Goal: Information Seeking & Learning: Learn about a topic

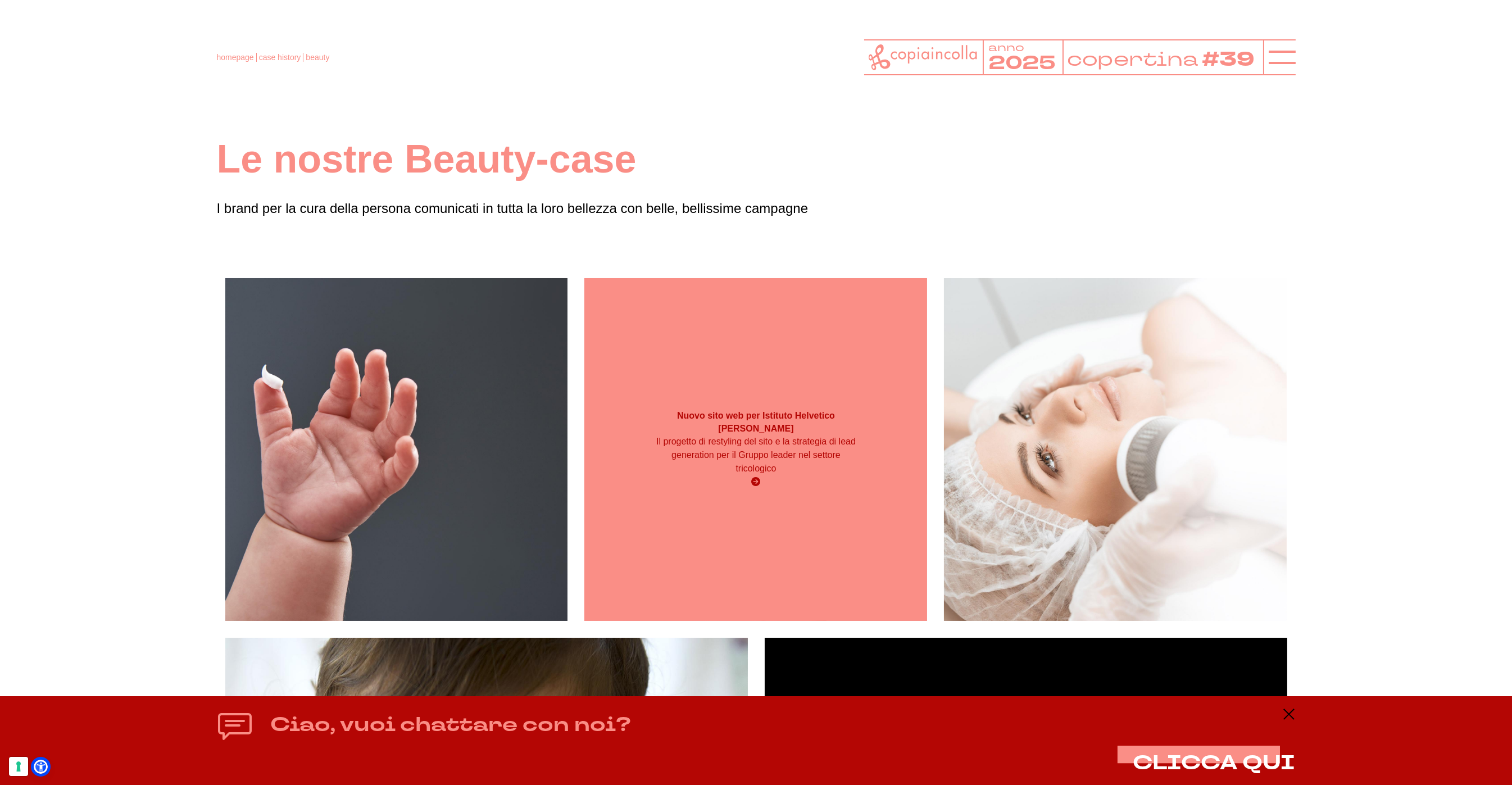
click at [866, 413] on div "Nuovo sito web per Istituto Helvetico Sanders Il progetto di restyling del sito…" at bounding box center [756, 449] width 343 height 90
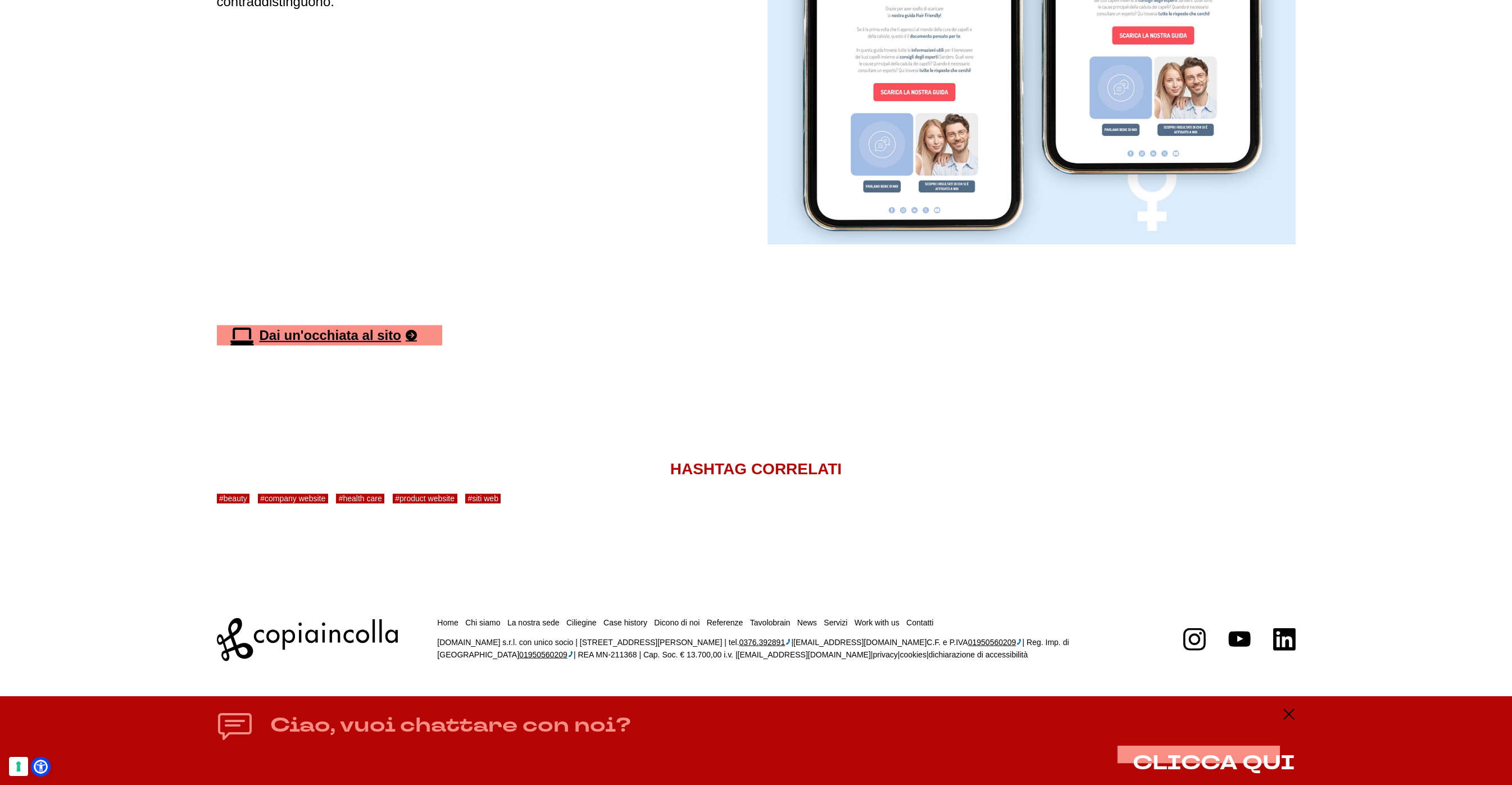
scroll to position [4128, 0]
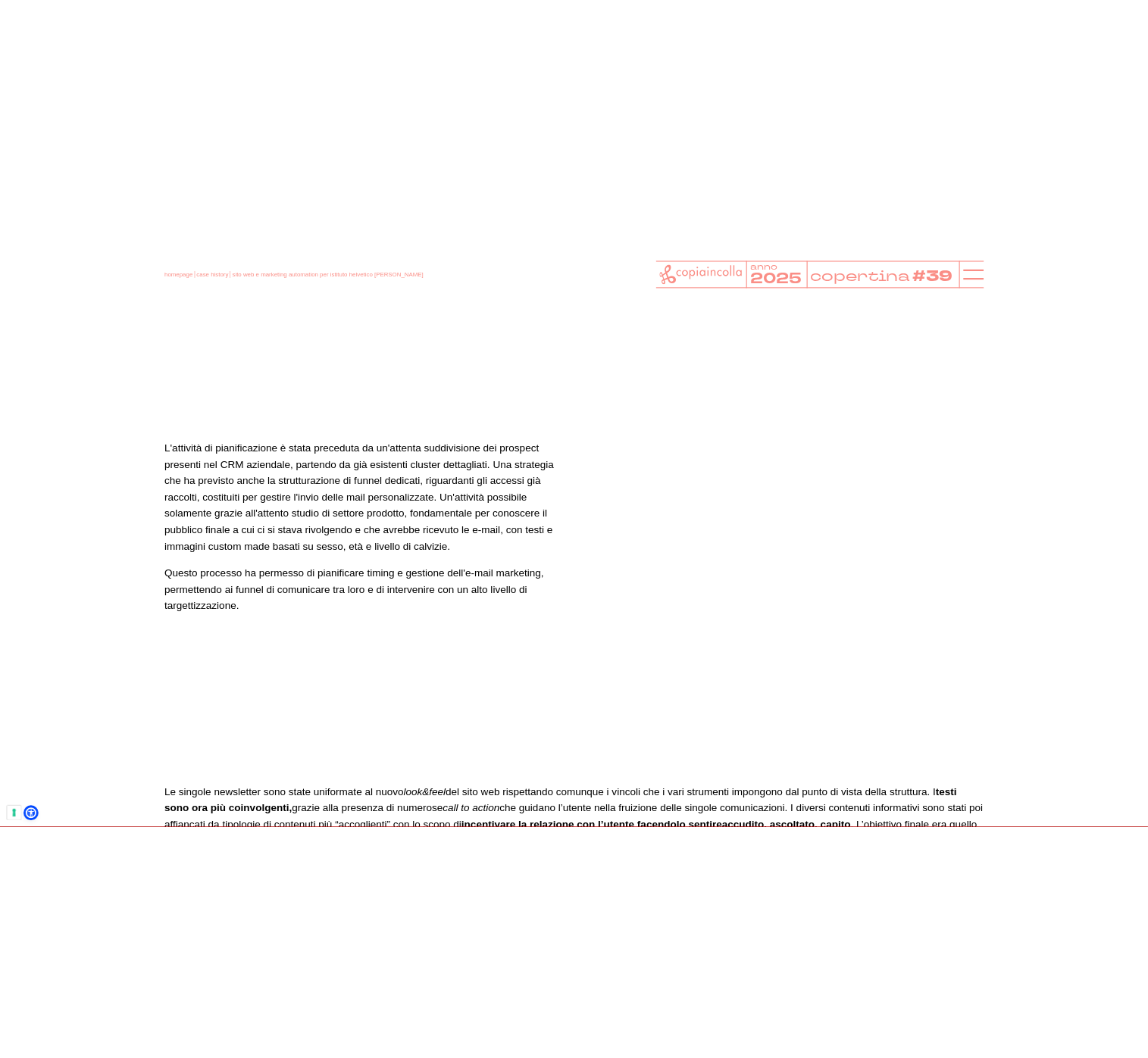
scroll to position [3971, 0]
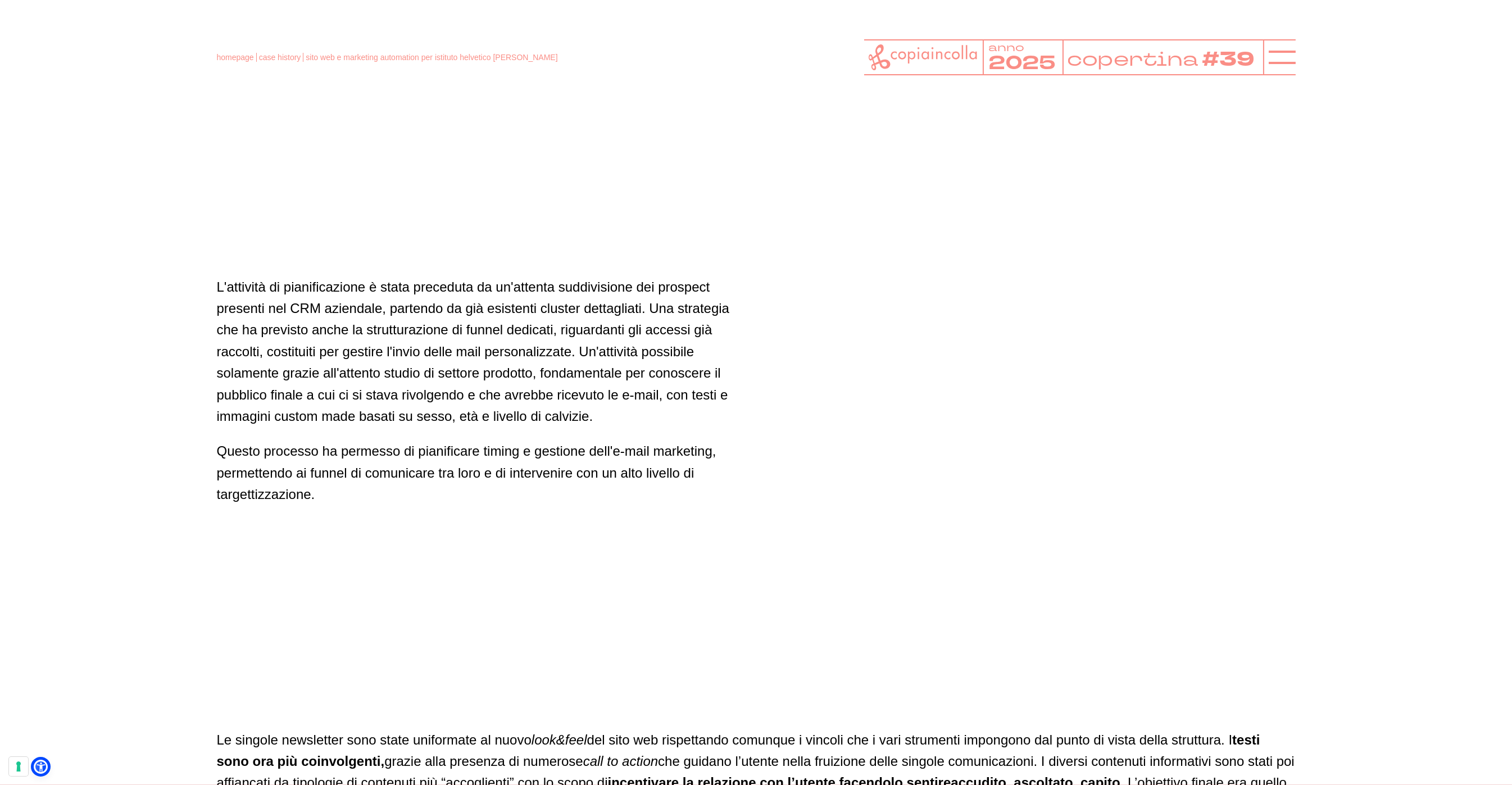
click at [1036, 428] on video at bounding box center [1031, 384] width 528 height 528
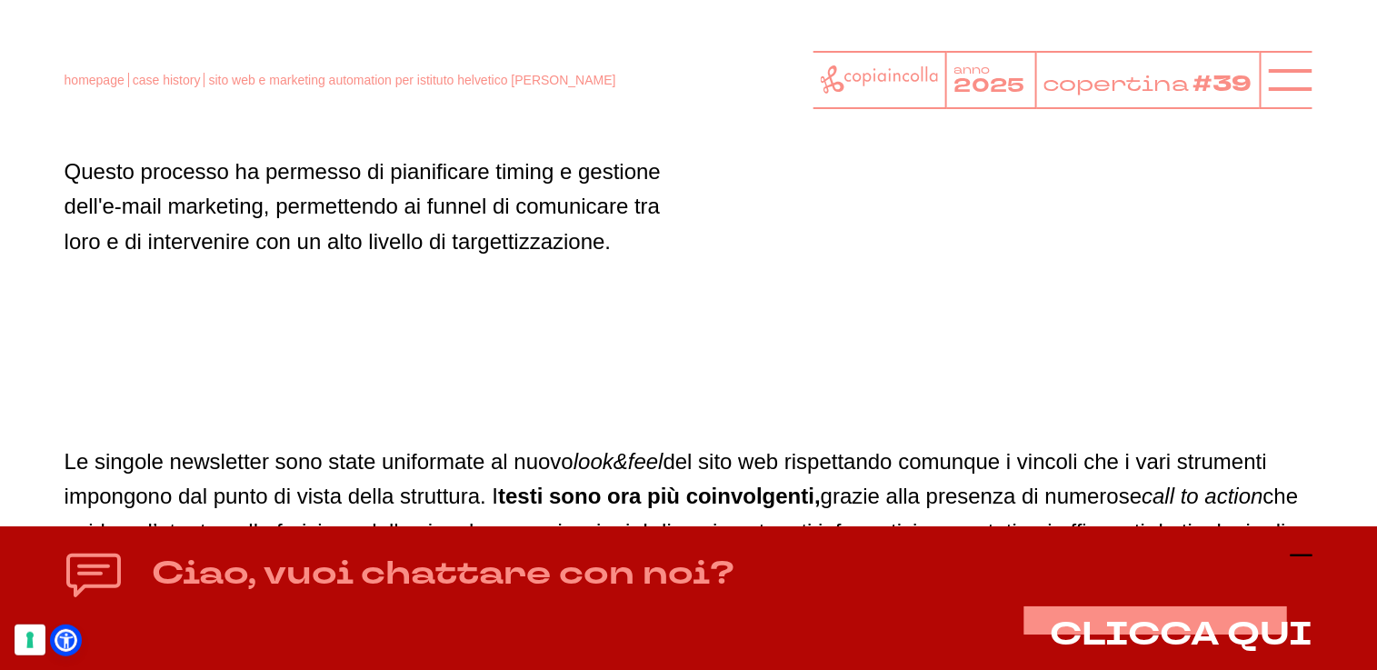
click at [1309, 557] on icon at bounding box center [1301, 555] width 22 height 22
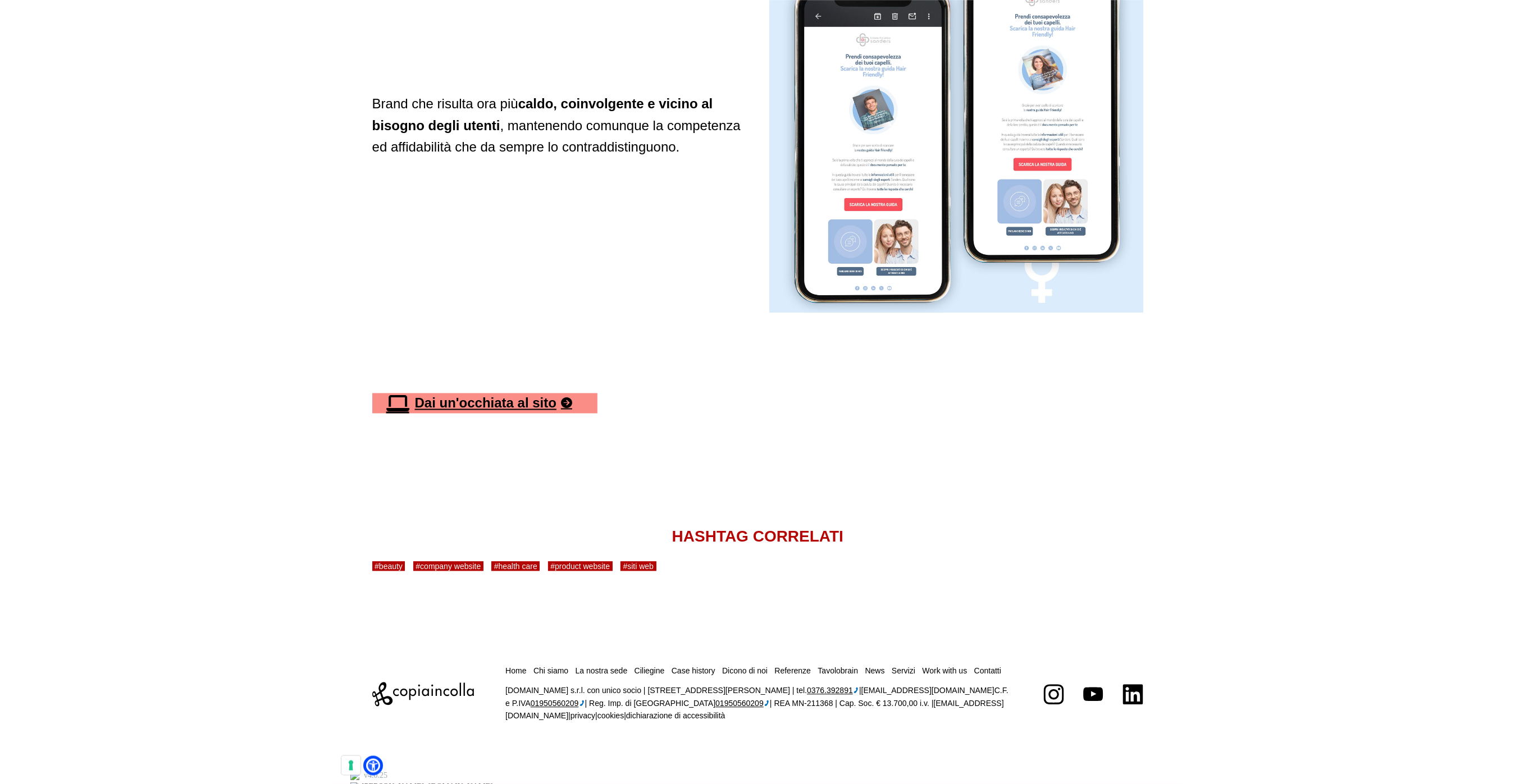
scroll to position [3489, 0]
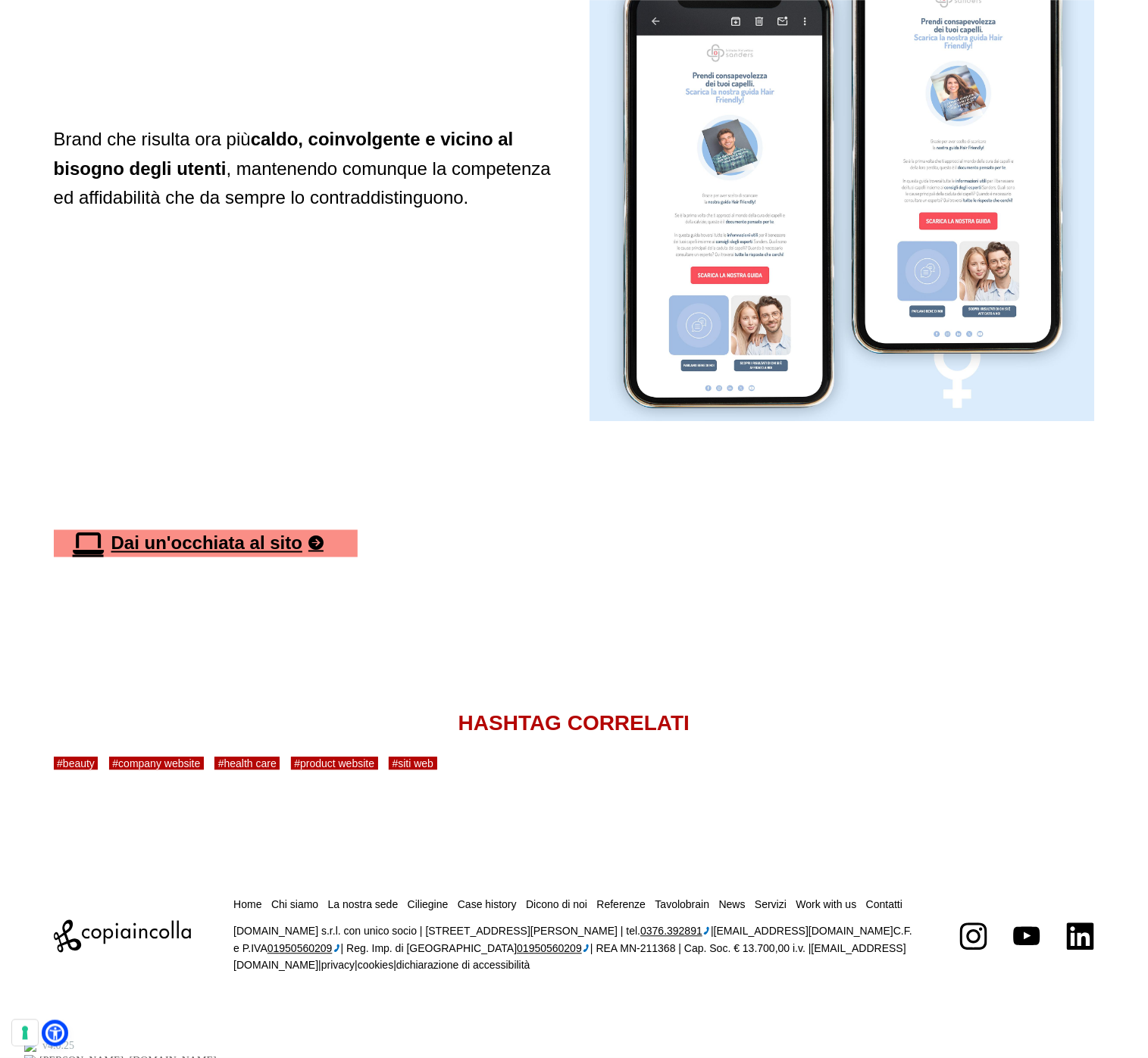
drag, startPoint x: 722, startPoint y: 400, endPoint x: 863, endPoint y: 3, distance: 421.3
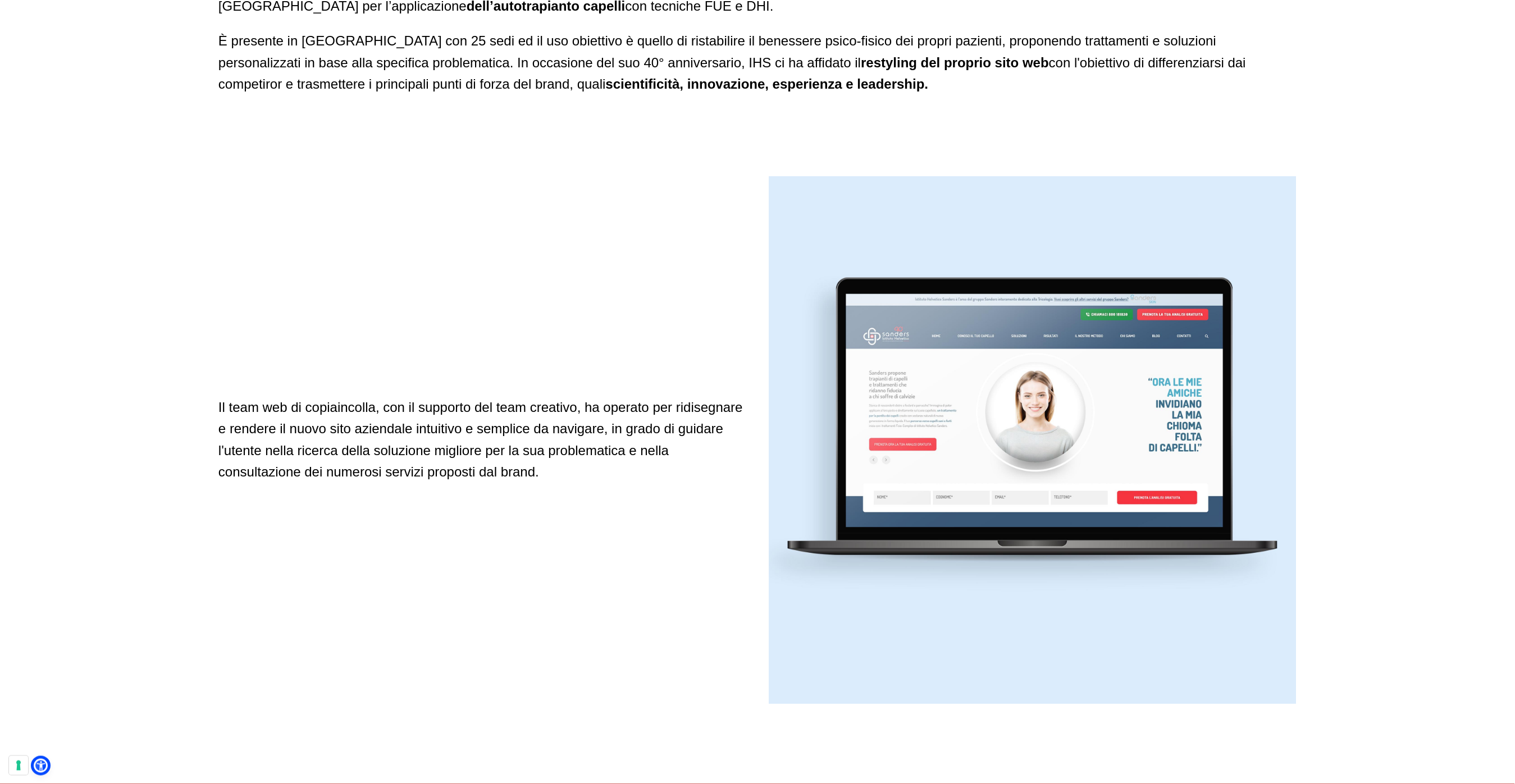
scroll to position [923, 0]
drag, startPoint x: 1073, startPoint y: 397, endPoint x: 766, endPoint y: 2, distance: 500.3
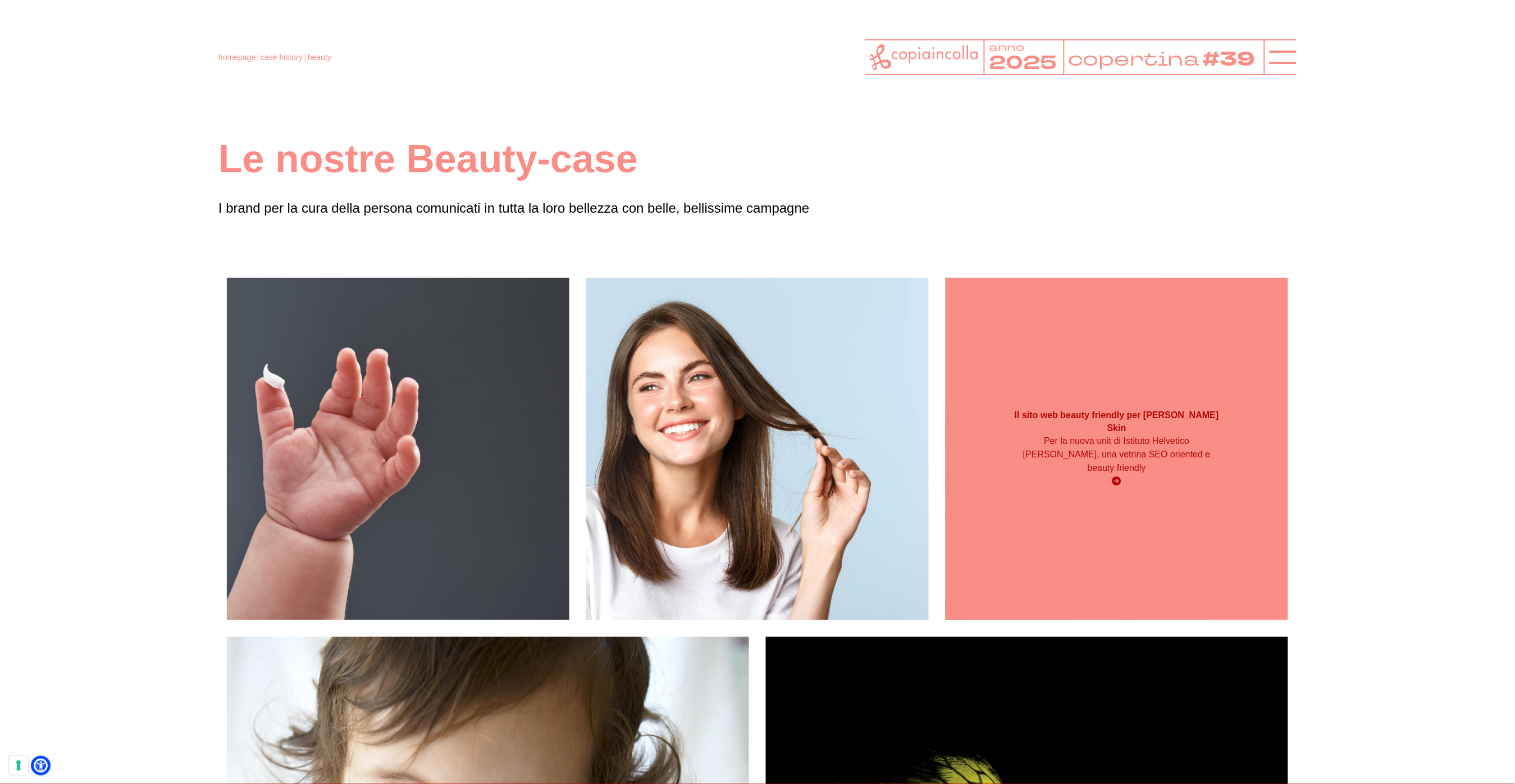
click at [1128, 508] on div "Il sito web beauty friendly per [PERSON_NAME] Skin Per la nuova unit di Istitut…" at bounding box center [1116, 449] width 342 height 342
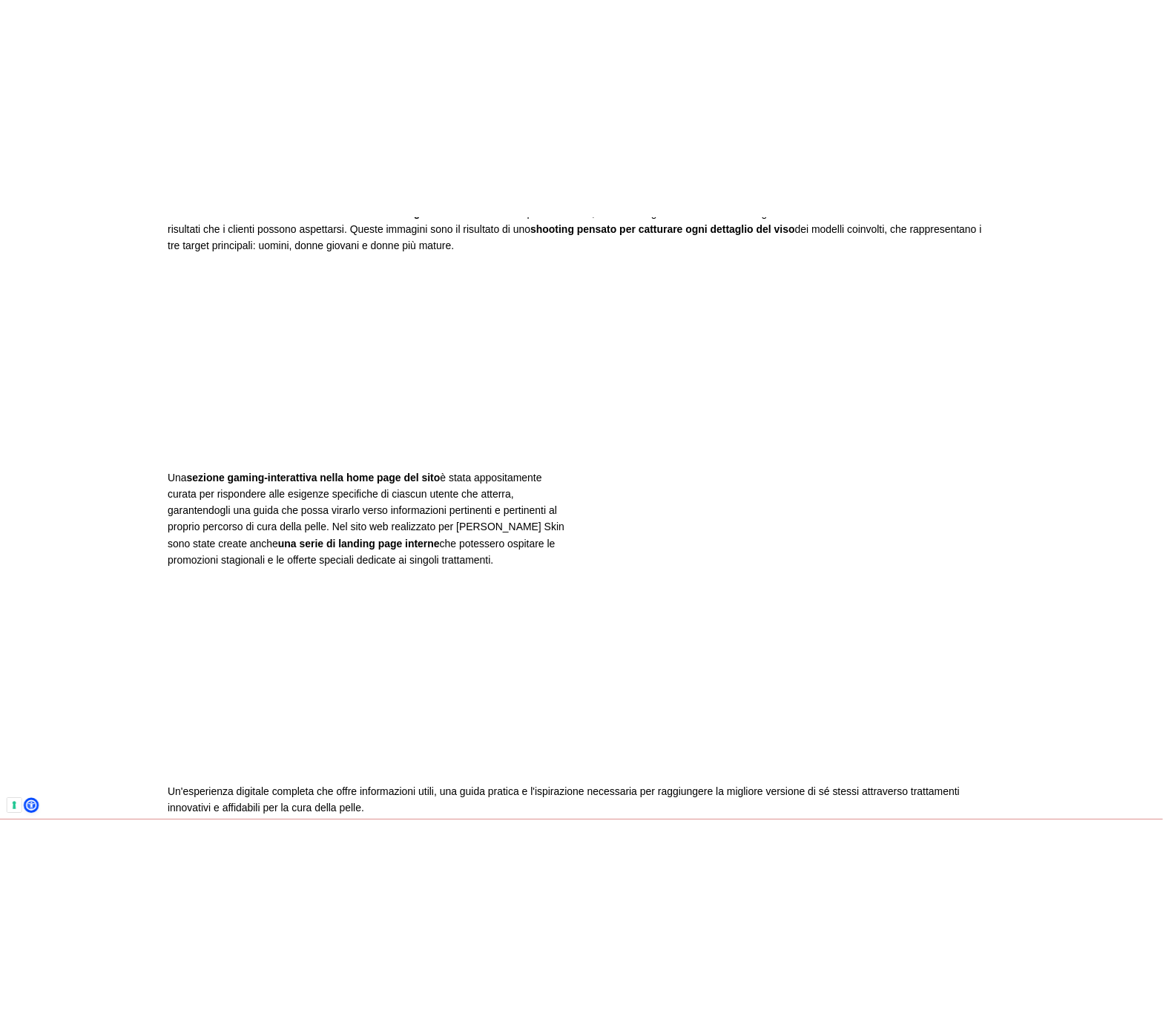
scroll to position [2251, 0]
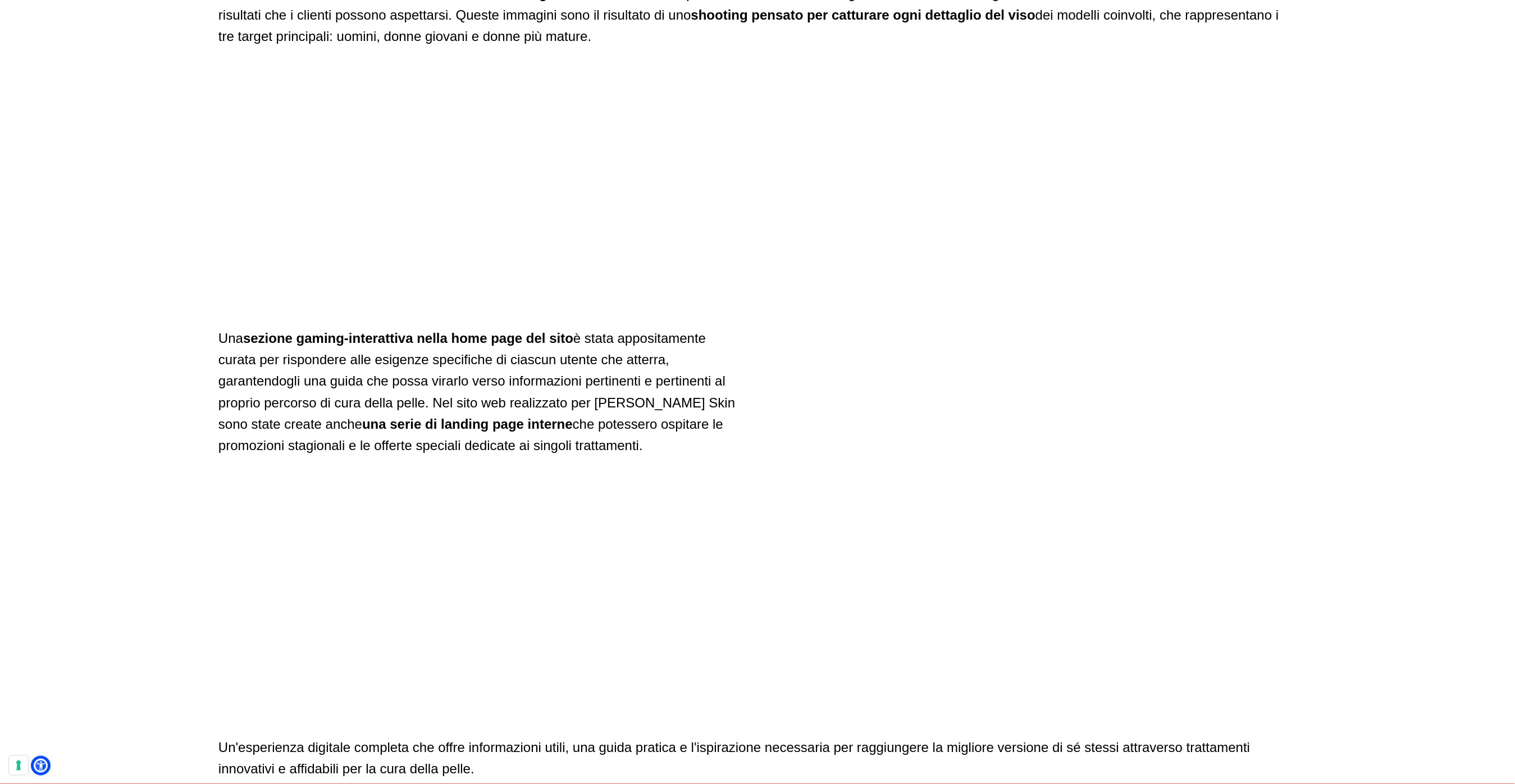
drag, startPoint x: 404, startPoint y: 615, endPoint x: 977, endPoint y: 6, distance: 836.2
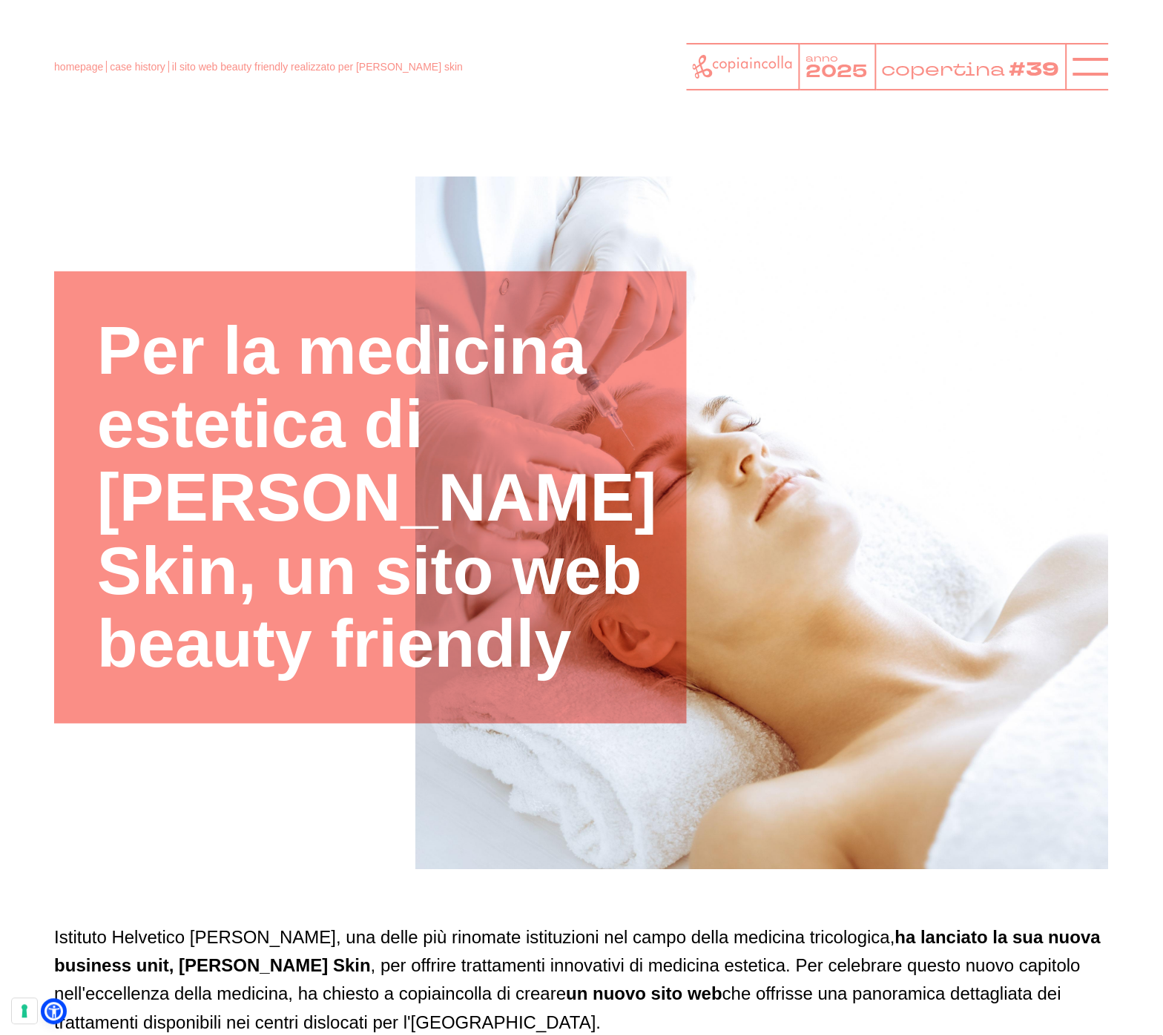
scroll to position [1, 0]
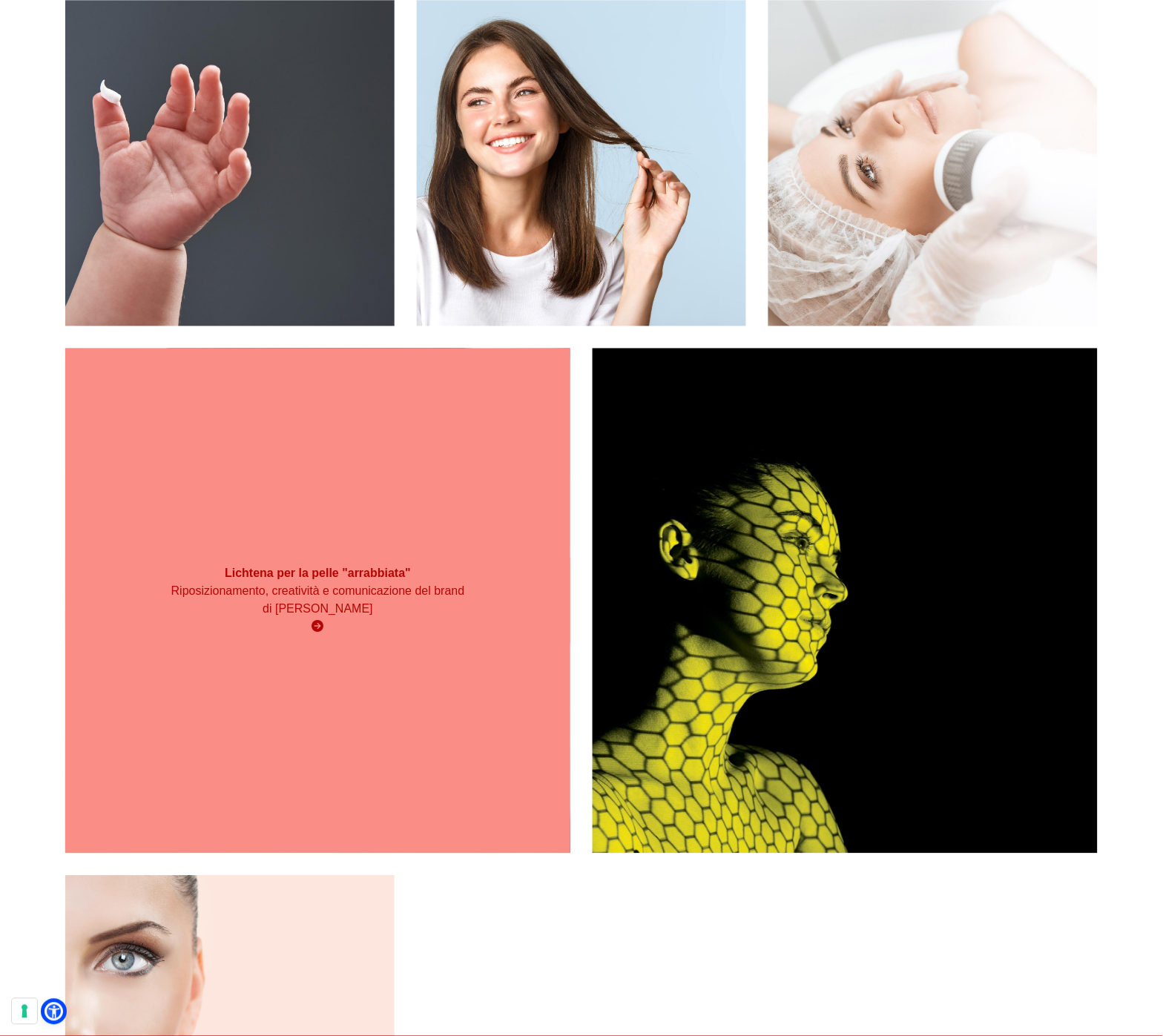
scroll to position [345, 0]
click at [442, 533] on div "Lichtena per la pelle "arrabbiata" Riposizionamento, creatività e comunicazione…" at bounding box center [317, 600] width 505 height 505
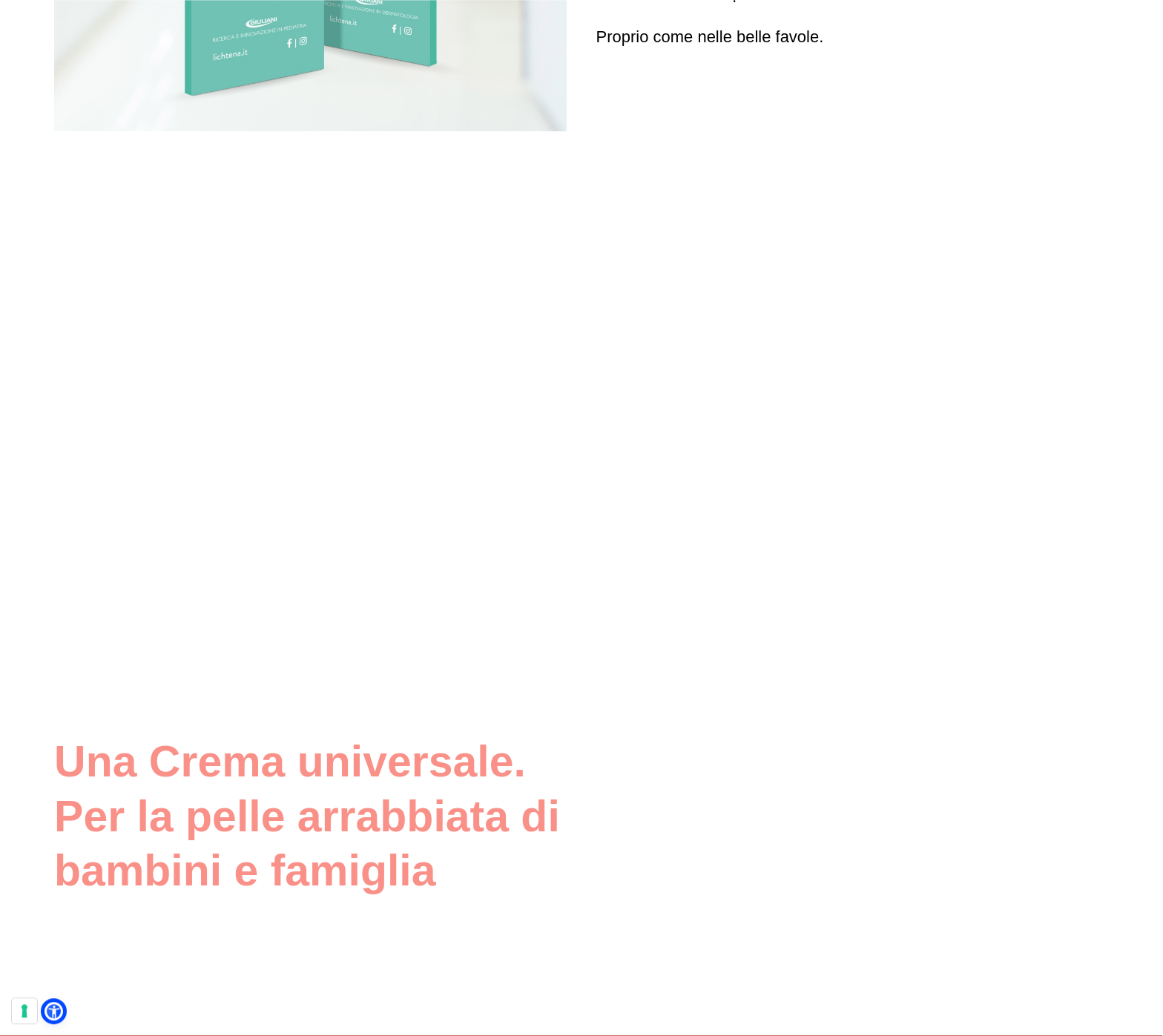
scroll to position [5686, 0]
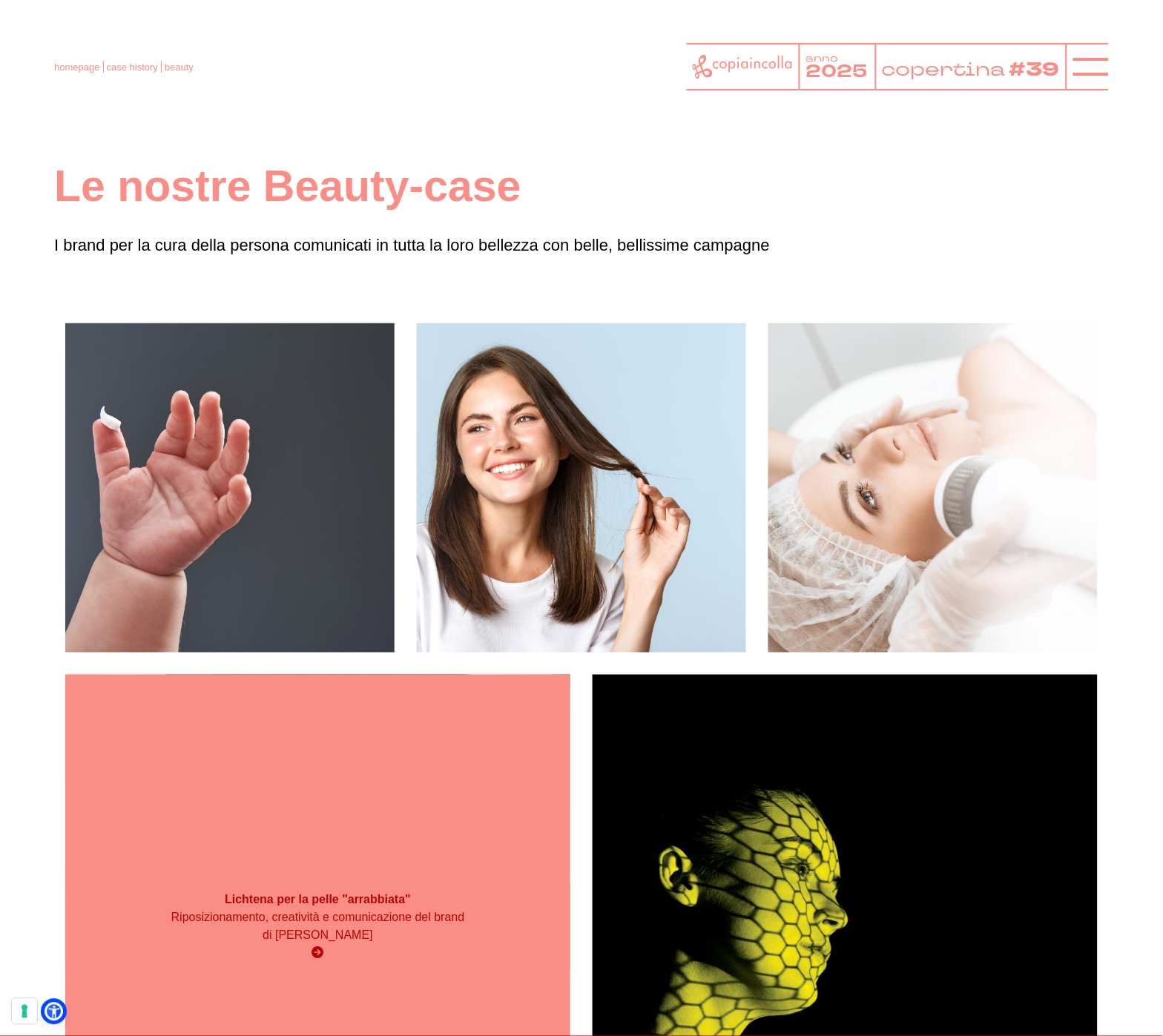
scroll to position [20, 0]
click at [463, 810] on div "Lichtena per la pelle "arrabbiata" Riposizionamento, creatività e comunicazione…" at bounding box center [317, 927] width 505 height 505
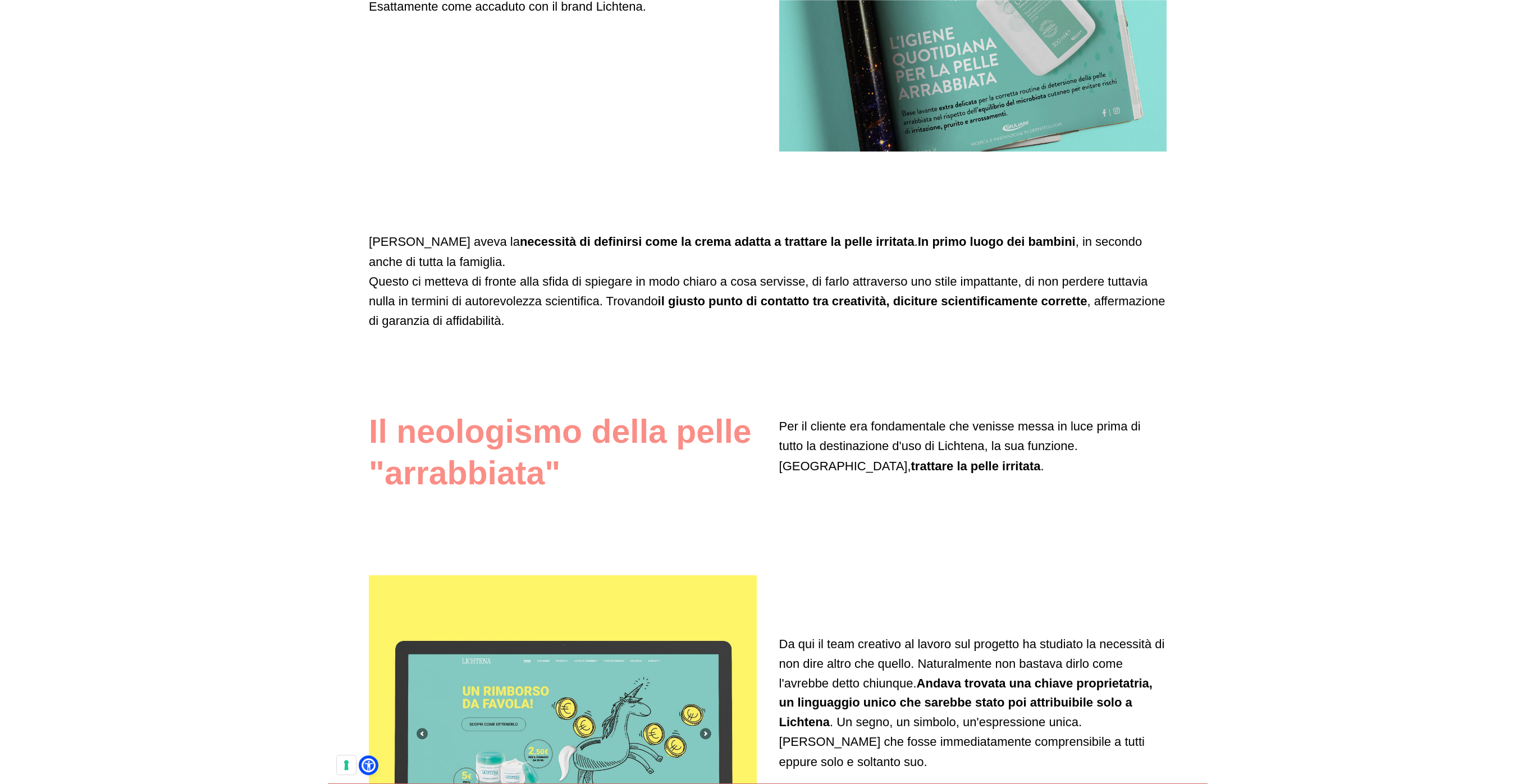
scroll to position [1771, 0]
